Goal: Task Accomplishment & Management: Use online tool/utility

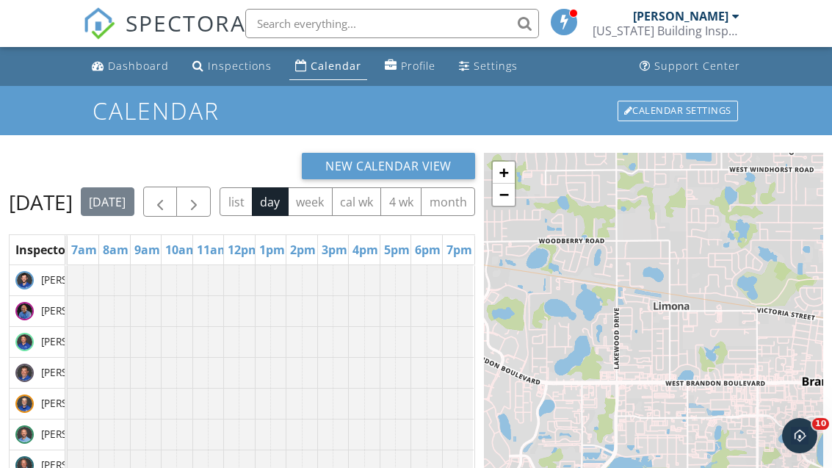
click at [203, 201] on span "button" at bounding box center [194, 202] width 18 height 18
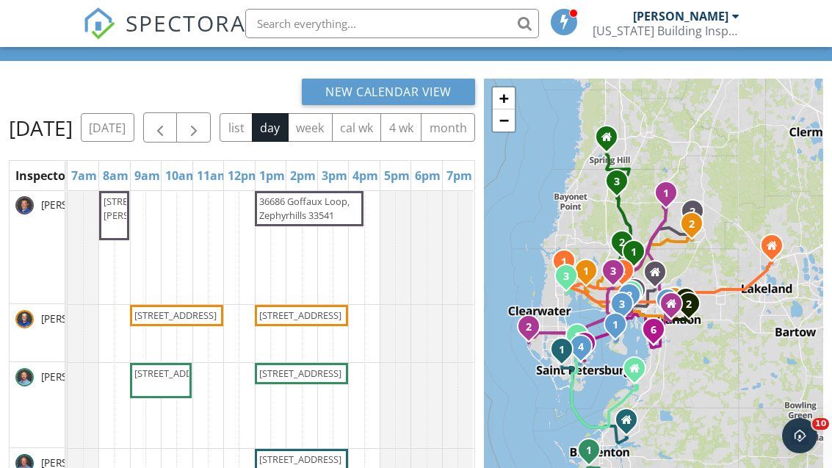
scroll to position [360, 0]
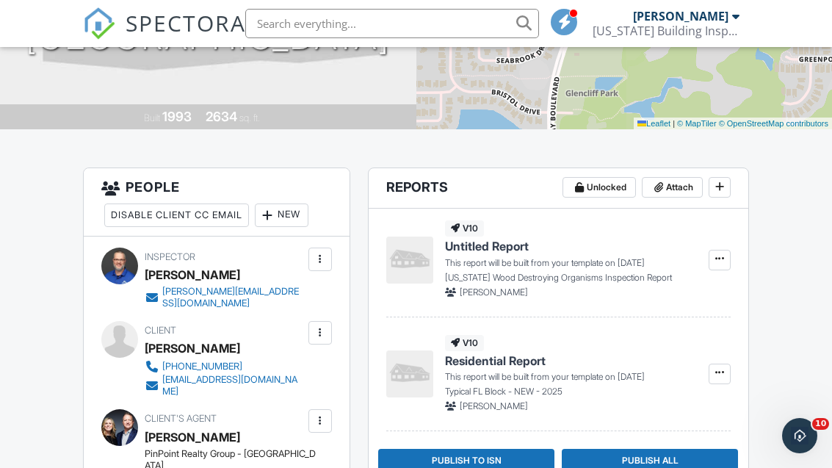
scroll to position [260, 0]
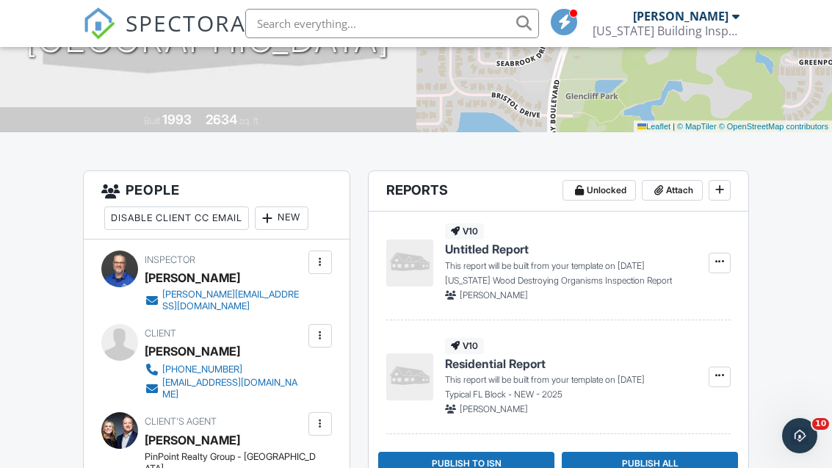
click at [666, 195] on span "Attach" at bounding box center [679, 190] width 27 height 15
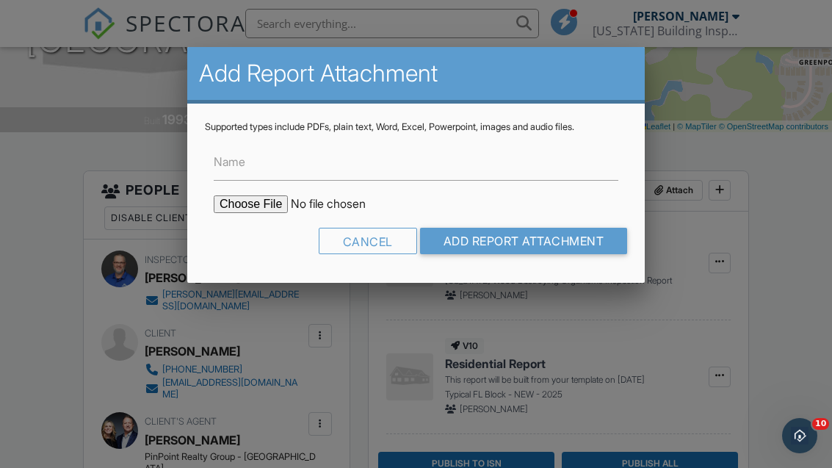
click at [787, 349] on div at bounding box center [416, 219] width 832 height 585
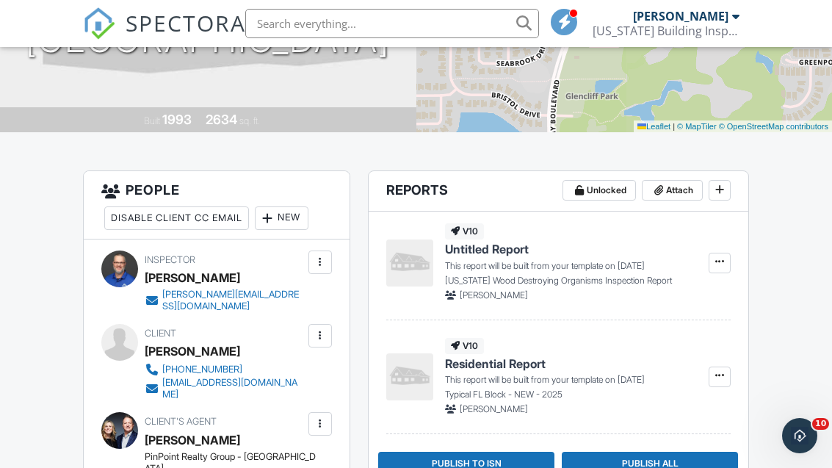
click at [723, 189] on icon at bounding box center [719, 189] width 9 height 10
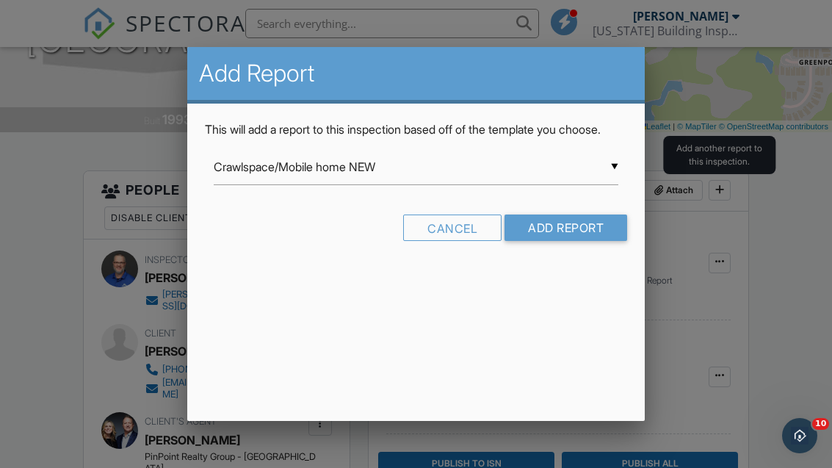
click at [244, 178] on input "Crawlspace/Mobile home NEW" at bounding box center [416, 167] width 405 height 36
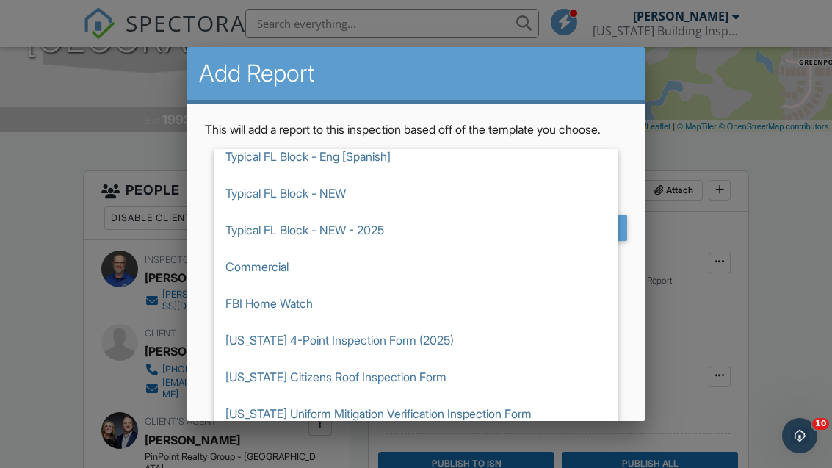
scroll to position [562, 0]
click at [251, 358] on span "[US_STATE] 4-Point Inspection Form (2025)" at bounding box center [416, 340] width 405 height 37
type input "[US_STATE] 4-Point Inspection Form (2025)"
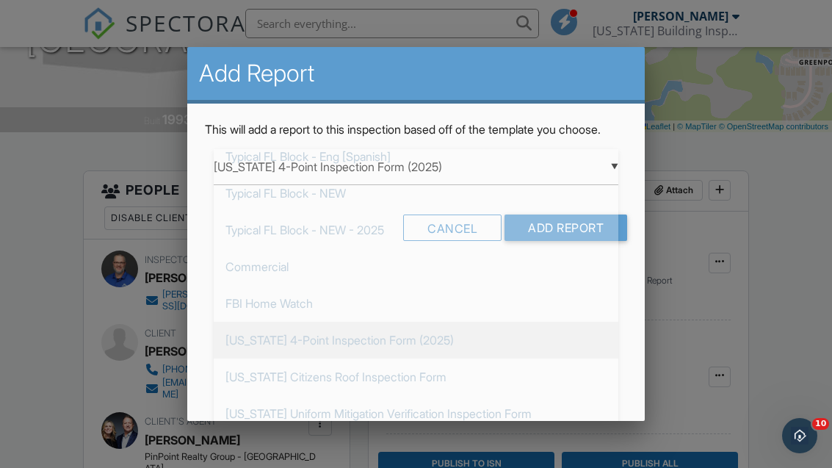
scroll to position [734, 0]
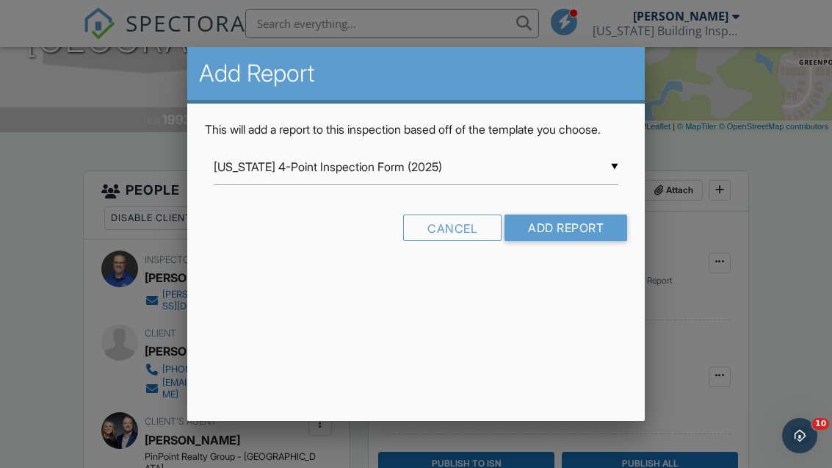
click at [532, 241] on input "Add Report" at bounding box center [566, 227] width 123 height 26
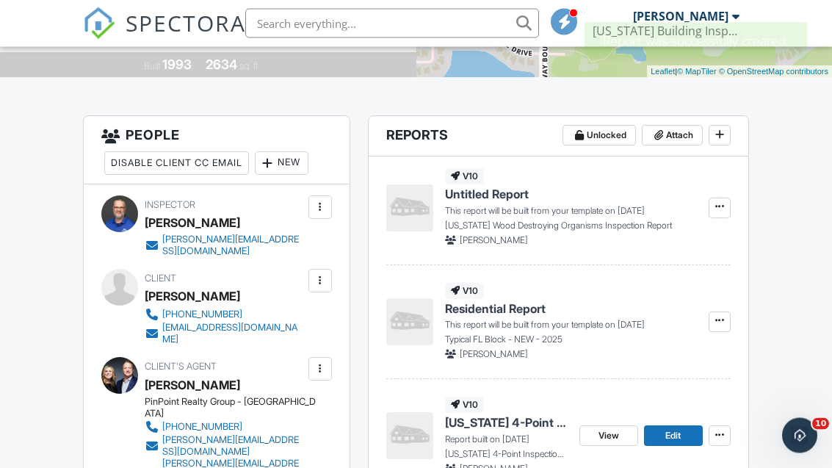
scroll to position [315, 0]
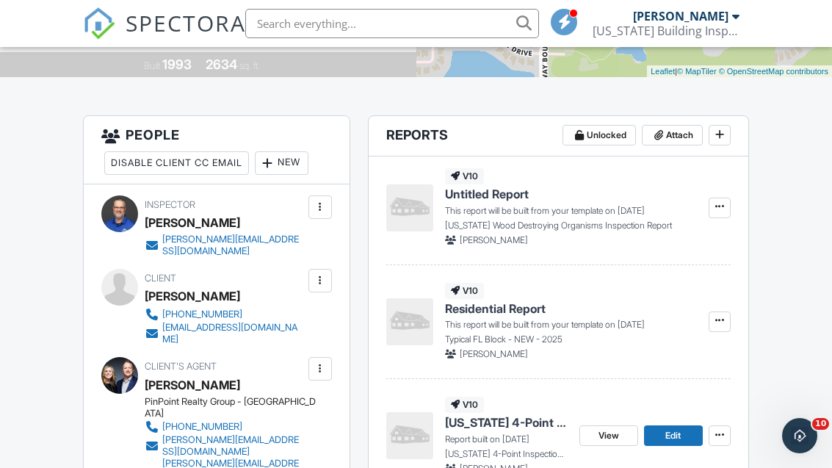
click at [718, 138] on icon at bounding box center [719, 134] width 9 height 10
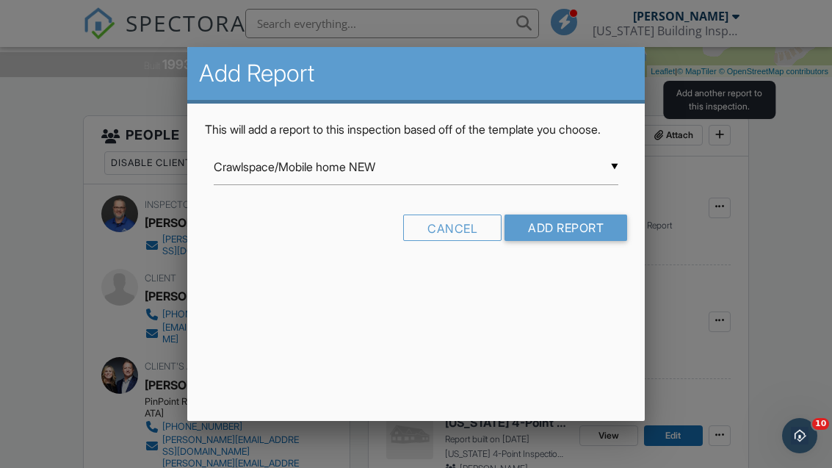
click at [376, 185] on input "Crawlspace/Mobile home NEW" at bounding box center [416, 167] width 405 height 36
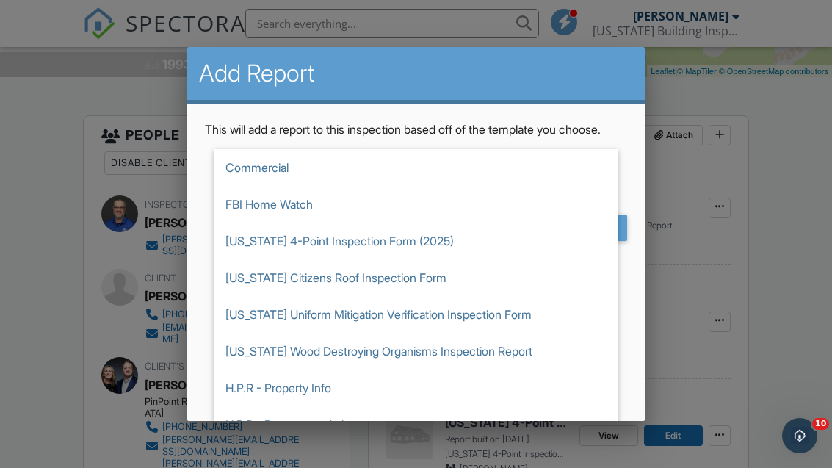
click at [244, 333] on span "[US_STATE] Uniform Mitigation Verification Inspection Form" at bounding box center [416, 314] width 405 height 37
type input "[US_STATE] Uniform Mitigation Verification Inspection Form"
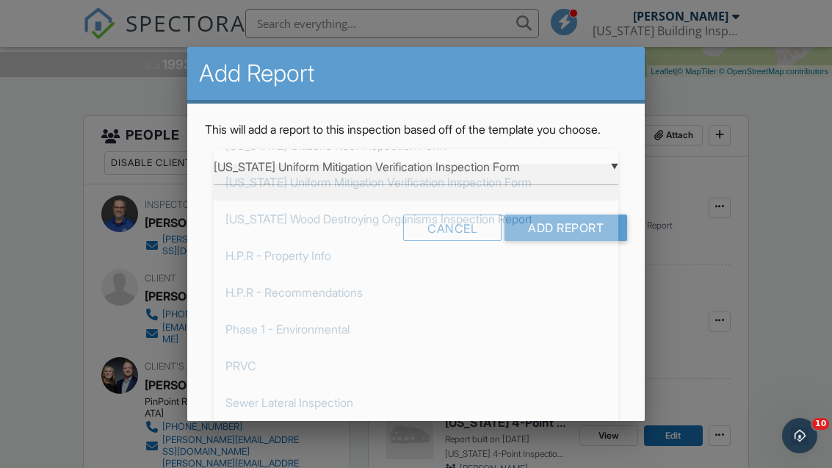
scroll to position [0, 0]
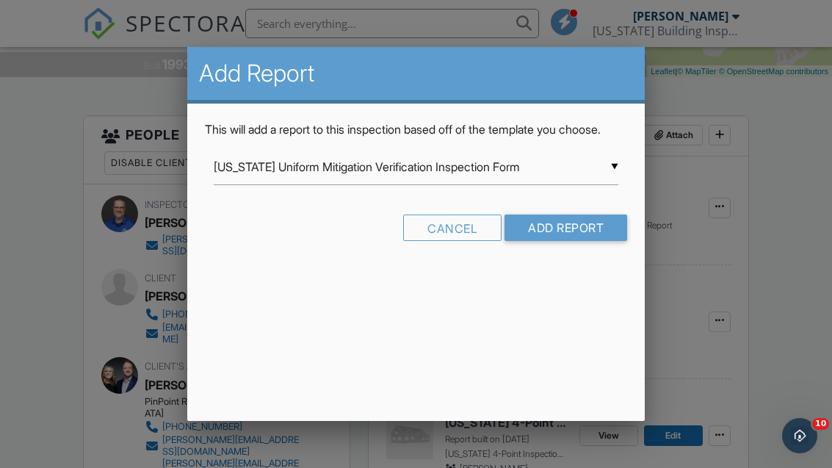
click at [549, 241] on input "Add Report" at bounding box center [566, 227] width 123 height 26
